Goal: Information Seeking & Learning: Understand process/instructions

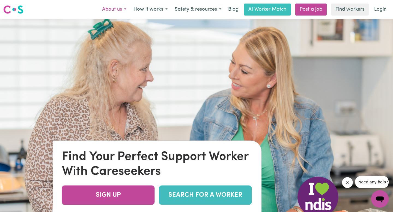
click at [119, 9] on button "About us" at bounding box center [114, 9] width 31 height 11
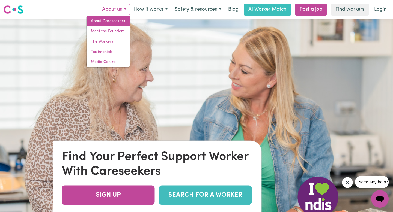
click at [112, 19] on link "About Careseekers" at bounding box center [108, 21] width 43 height 10
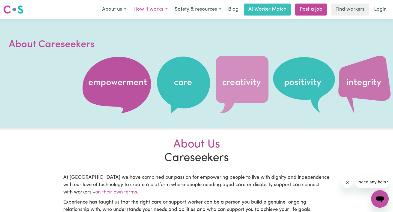
click at [152, 11] on button "How it works" at bounding box center [150, 9] width 41 height 11
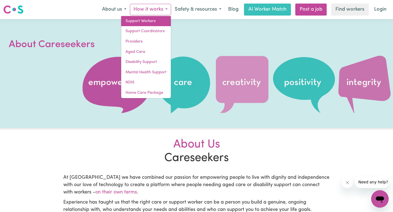
click at [145, 18] on link "Support Workers" at bounding box center [146, 21] width 50 height 10
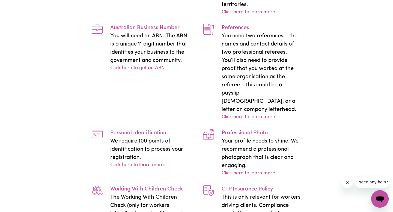
scroll to position [1003, 0]
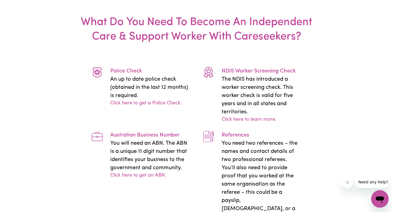
drag, startPoint x: 70, startPoint y: 30, endPoint x: 209, endPoint y: 30, distance: 138.4
drag, startPoint x: 185, startPoint y: 40, endPoint x: 268, endPoint y: 40, distance: 83.2
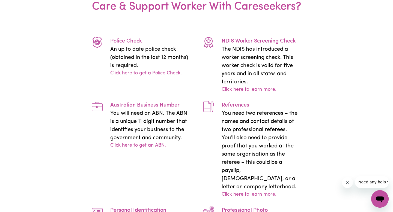
scroll to position [1034, 0]
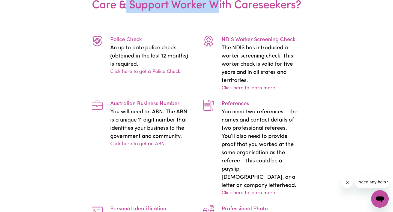
drag, startPoint x: 131, startPoint y: 83, endPoint x: 229, endPoint y: 83, distance: 98.2
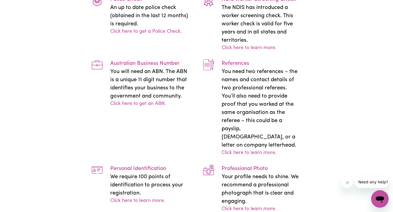
scroll to position [1076, 0]
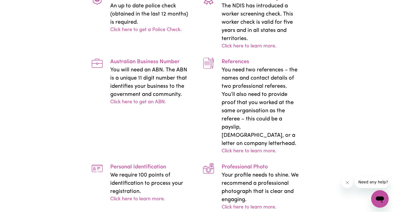
drag, startPoint x: 140, startPoint y: 41, endPoint x: 229, endPoint y: 42, distance: 89.0
drag, startPoint x: 124, startPoint y: 133, endPoint x: 233, endPoint y: 133, distance: 109.2
click at [231, 133] on div "Police Check An up to date police check (obtained in the last 12 months) is req…" at bounding box center [196, 192] width 223 height 412
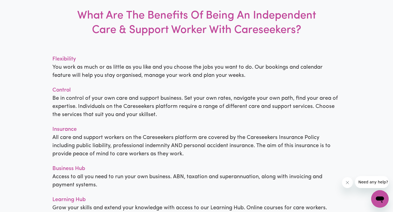
scroll to position [0, 0]
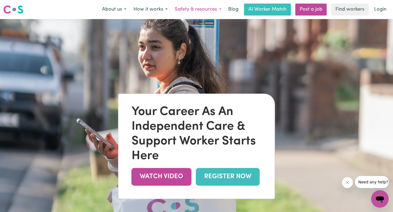
click at [209, 11] on button "Safety & resources" at bounding box center [198, 9] width 54 height 11
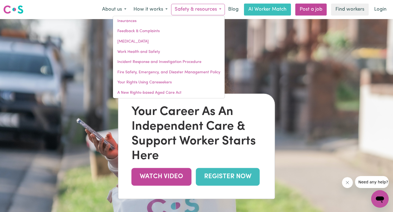
click at [209, 11] on button "Safety & resources" at bounding box center [198, 9] width 54 height 11
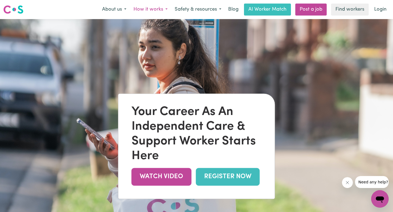
click at [159, 14] on button "How it works" at bounding box center [150, 9] width 41 height 11
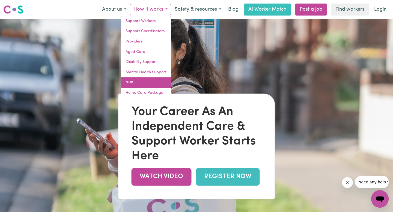
click at [148, 82] on link "NDIS" at bounding box center [146, 83] width 50 height 10
